Goal: Task Accomplishment & Management: Use online tool/utility

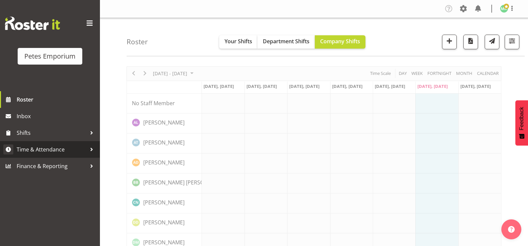
click at [64, 150] on span "Time & Attendance" at bounding box center [52, 150] width 70 height 10
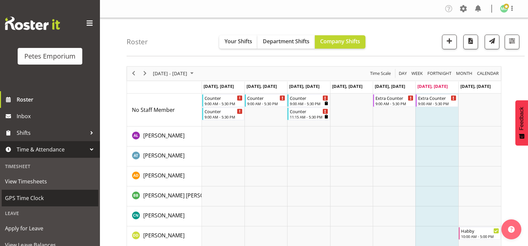
click at [39, 194] on span "GPS Time Clock" at bounding box center [50, 198] width 90 height 10
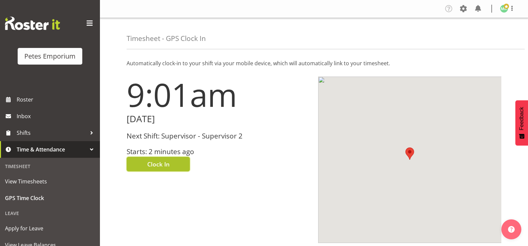
click at [179, 166] on button "Clock In" at bounding box center [158, 164] width 63 height 15
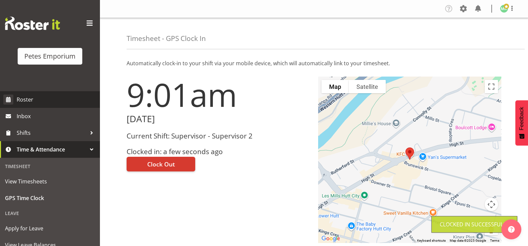
click at [69, 100] on span "Roster" at bounding box center [57, 100] width 80 height 10
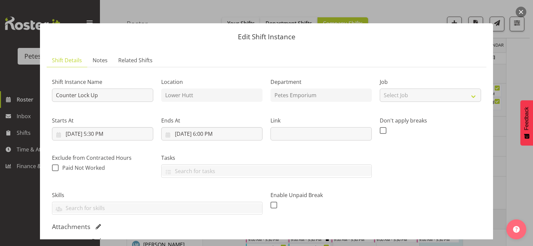
click at [512, 168] on div at bounding box center [266, 123] width 533 height 246
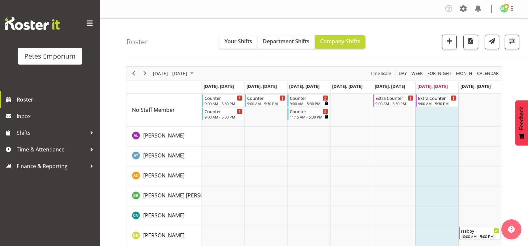
click at [507, 10] on img at bounding box center [504, 9] width 8 height 8
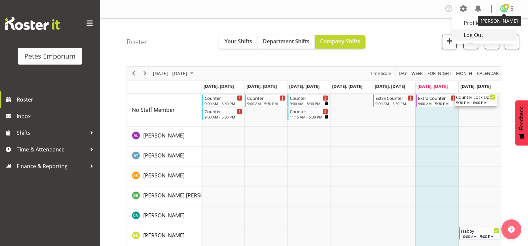
click at [483, 35] on link "Log Out" at bounding box center [484, 35] width 64 height 12
